Goal: Task Accomplishment & Management: Manage account settings

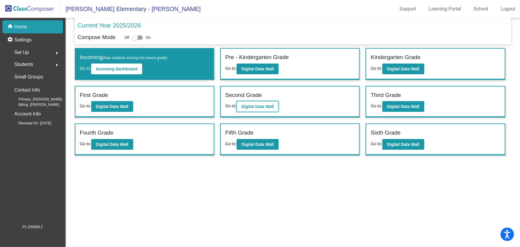
click at [255, 105] on b "Digital Data Wall" at bounding box center [258, 106] width 33 height 5
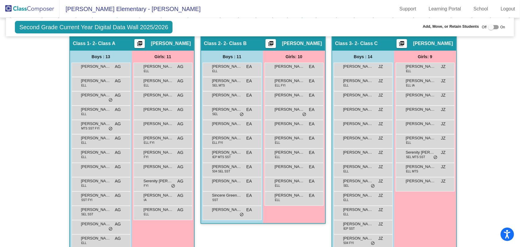
scroll to position [54, 0]
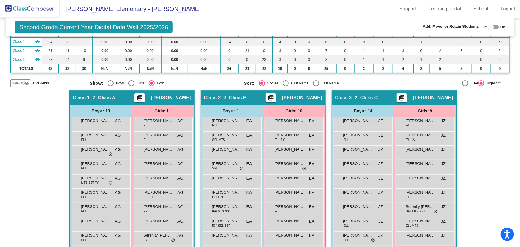
click at [314, 84] on div "Select an option" at bounding box center [316, 83] width 6 height 6
click at [316, 86] on input "Last Name" at bounding box center [316, 86] width 0 height 0
radio input "true"
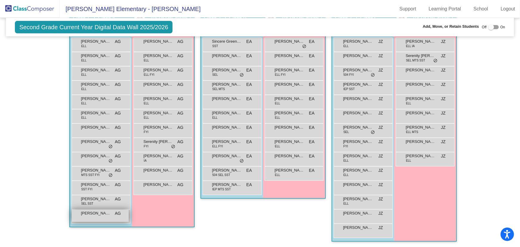
scroll to position [106, 0]
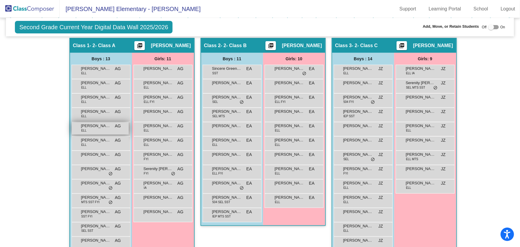
click at [97, 129] on div "[PERSON_NAME] ELL AG lock do_not_disturb_alt" at bounding box center [100, 128] width 57 height 12
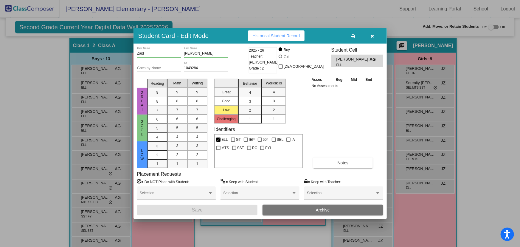
click at [330, 208] on button "Archive" at bounding box center [323, 210] width 121 height 11
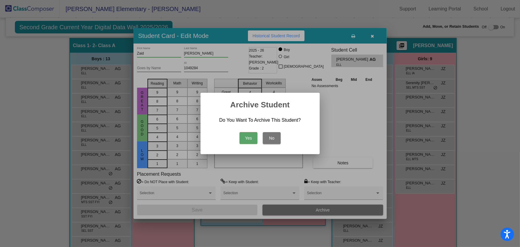
click at [250, 133] on button "Yes" at bounding box center [249, 138] width 18 height 12
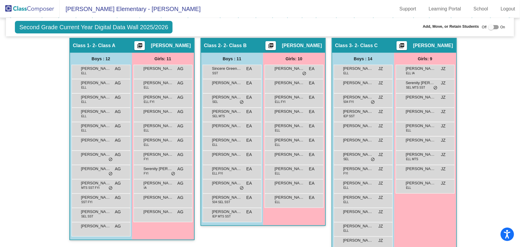
click at [32, 10] on img at bounding box center [30, 9] width 60 height 18
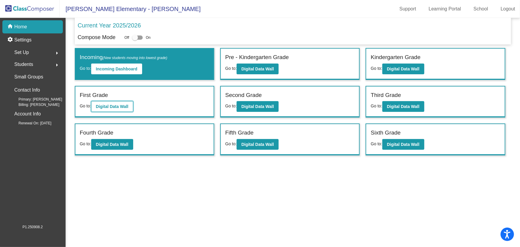
click at [110, 105] on b "Digital Data Wall" at bounding box center [112, 106] width 33 height 5
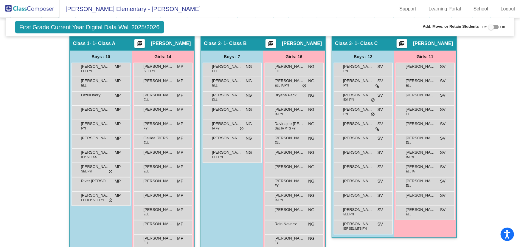
scroll to position [81, 0]
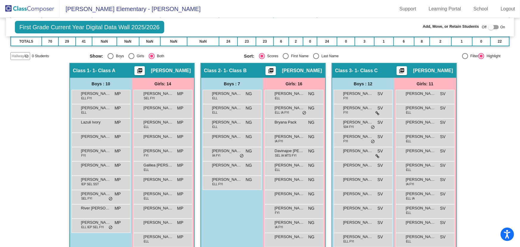
click at [313, 54] on div "Select an option" at bounding box center [316, 56] width 6 height 6
click at [316, 59] on input "Last Name" at bounding box center [316, 59] width 0 height 0
radio input "true"
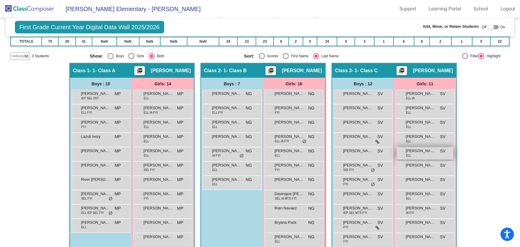
scroll to position [108, 0]
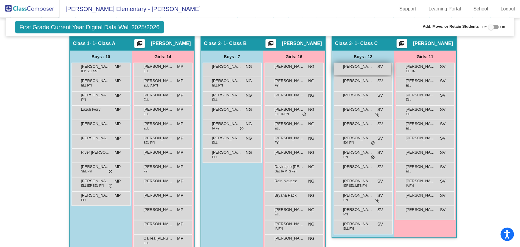
click at [367, 68] on span "[PERSON_NAME]" at bounding box center [359, 67] width 30 height 6
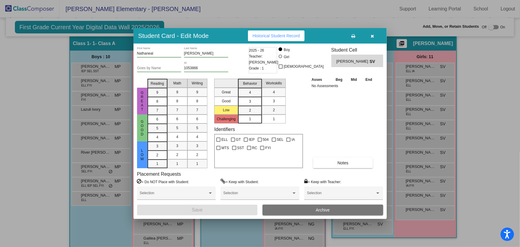
click at [310, 209] on button "Archive" at bounding box center [323, 210] width 121 height 11
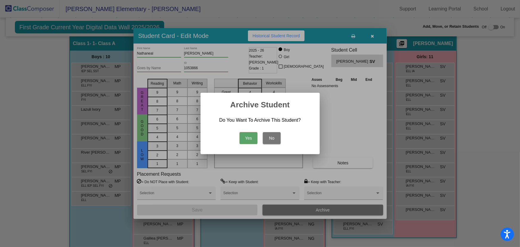
click at [252, 140] on button "Yes" at bounding box center [249, 138] width 18 height 12
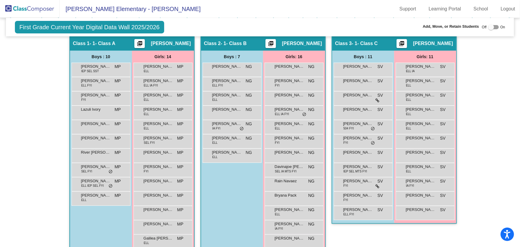
click at [31, 8] on img at bounding box center [30, 9] width 60 height 18
